Goal: Task Accomplishment & Management: Manage account settings

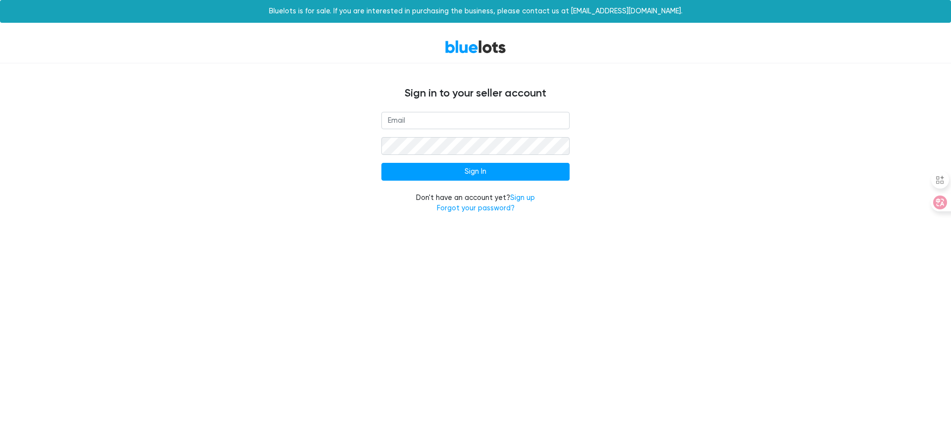
click at [421, 124] on input "email" at bounding box center [476, 121] width 188 height 18
type input "[EMAIL_ADDRESS][DOMAIN_NAME]"
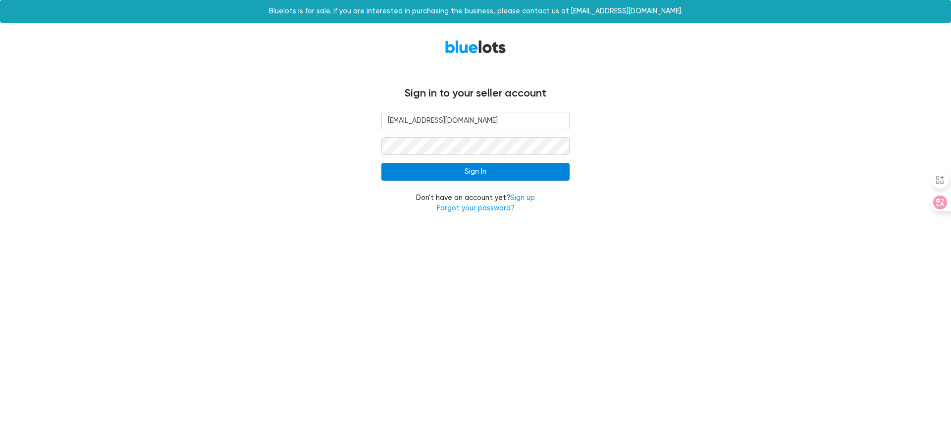
click at [431, 175] on input "Sign In" at bounding box center [476, 172] width 188 height 18
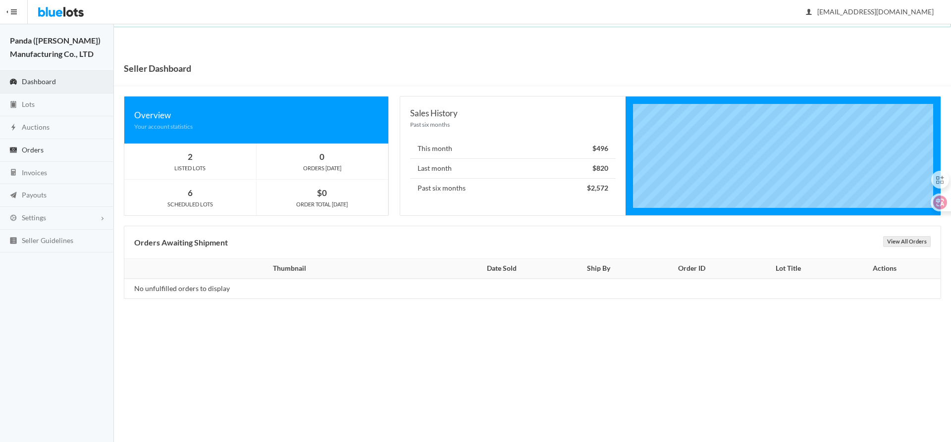
click at [44, 146] on link "Orders" at bounding box center [57, 150] width 114 height 23
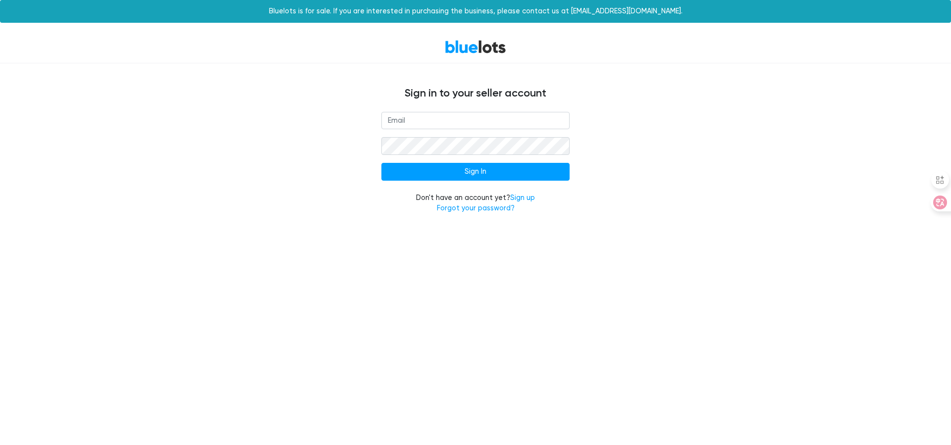
click at [476, 121] on input "email" at bounding box center [476, 121] width 188 height 18
type input "[EMAIL_ADDRESS][DOMAIN_NAME]"
click at [476, 172] on input "Sign In" at bounding box center [476, 172] width 188 height 18
